Goal: Submit feedback/report problem

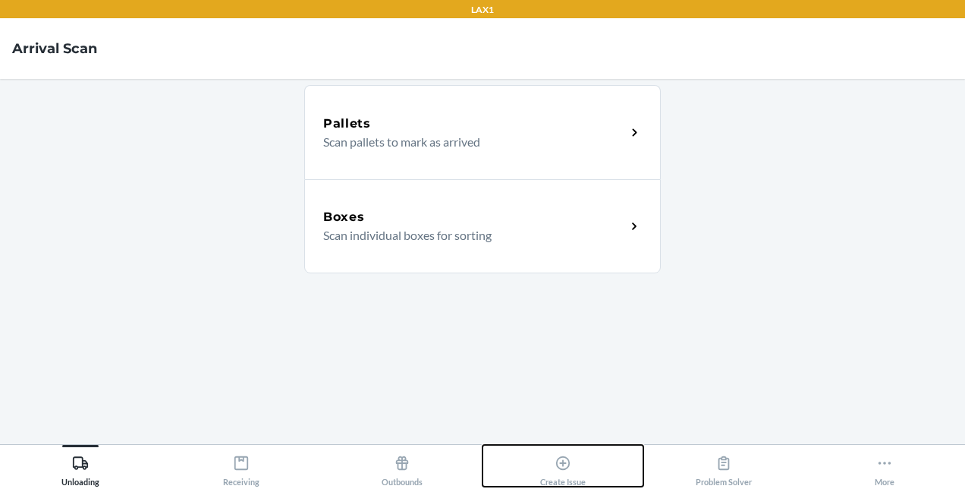
click at [564, 447] on button "Create Issue" at bounding box center [563, 466] width 161 height 42
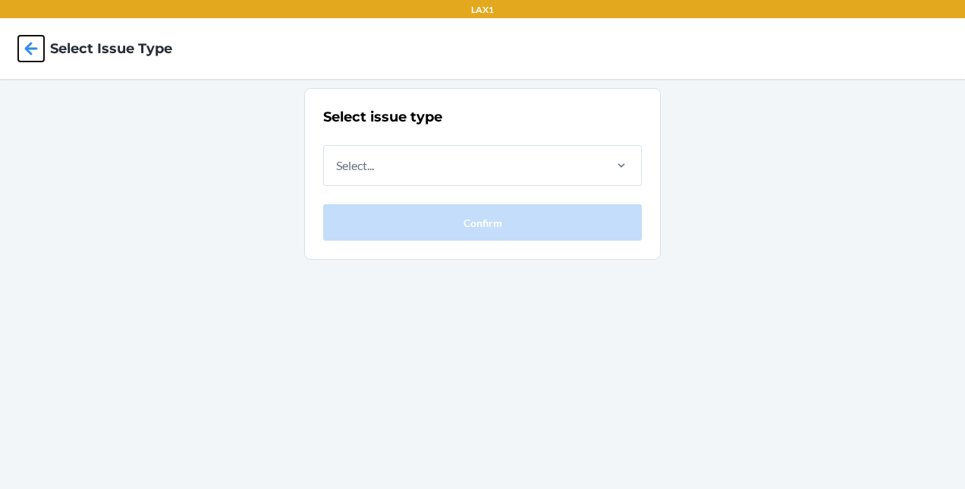
click at [28, 46] on icon at bounding box center [31, 48] width 13 height 13
